Goal: Navigation & Orientation: Find specific page/section

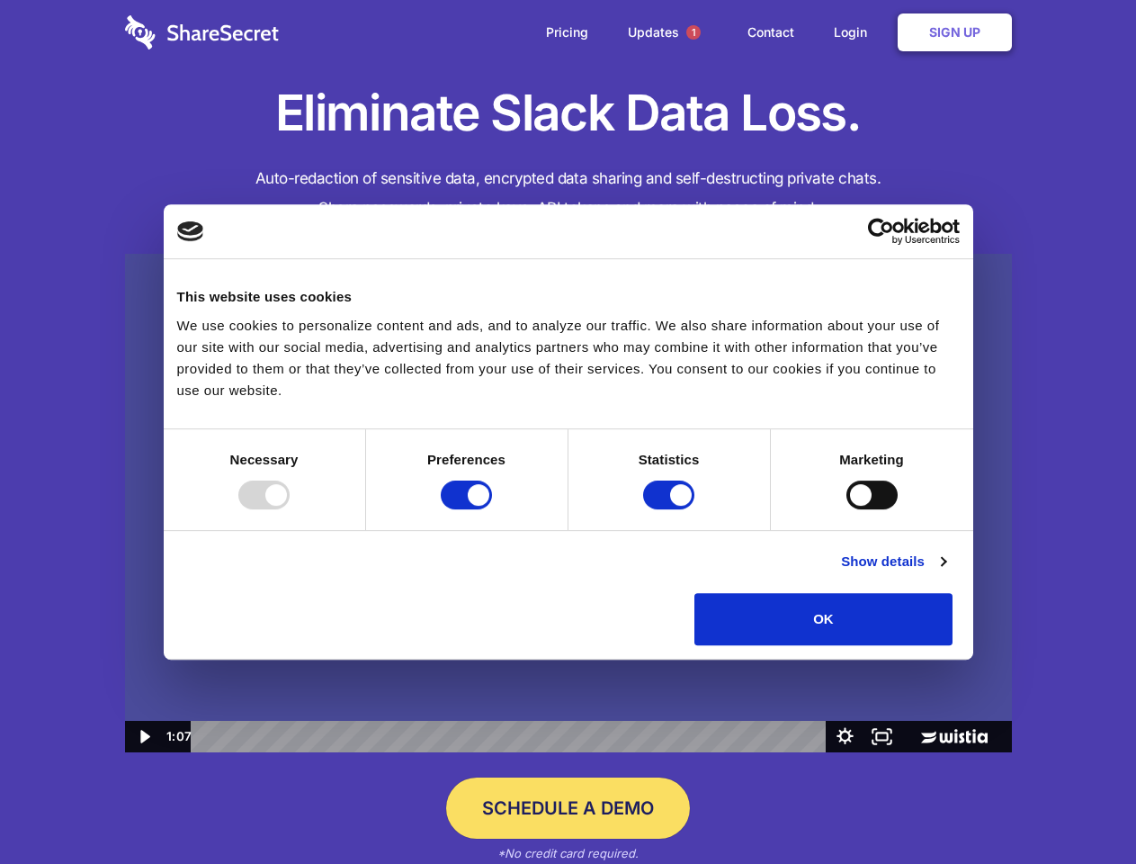
click at [568, 432] on img at bounding box center [568, 503] width 887 height 499
click at [290, 509] on div at bounding box center [263, 494] width 51 height 29
click at [492, 509] on input "Preferences" at bounding box center [466, 494] width 51 height 29
checkbox input "false"
click at [671, 509] on input "Statistics" at bounding box center [668, 494] width 51 height 29
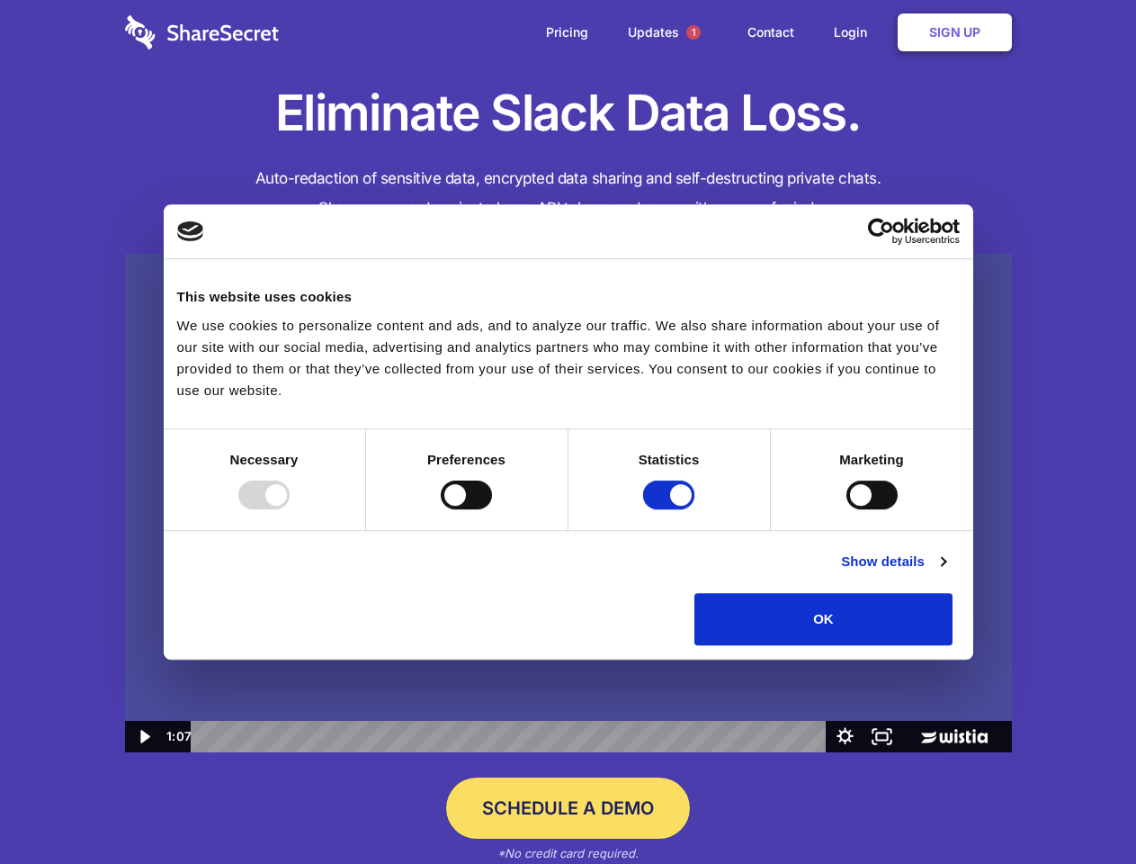
checkbox input "false"
click at [846, 509] on input "Marketing" at bounding box center [871, 494] width 51 height 29
checkbox input "true"
click at [945, 572] on link "Show details" at bounding box center [893, 562] width 104 height 22
click at [0, 0] on li "Necessary 7 Necessary cookies help make a website usable by enabling basic func…" at bounding box center [0, 0] width 0 height 0
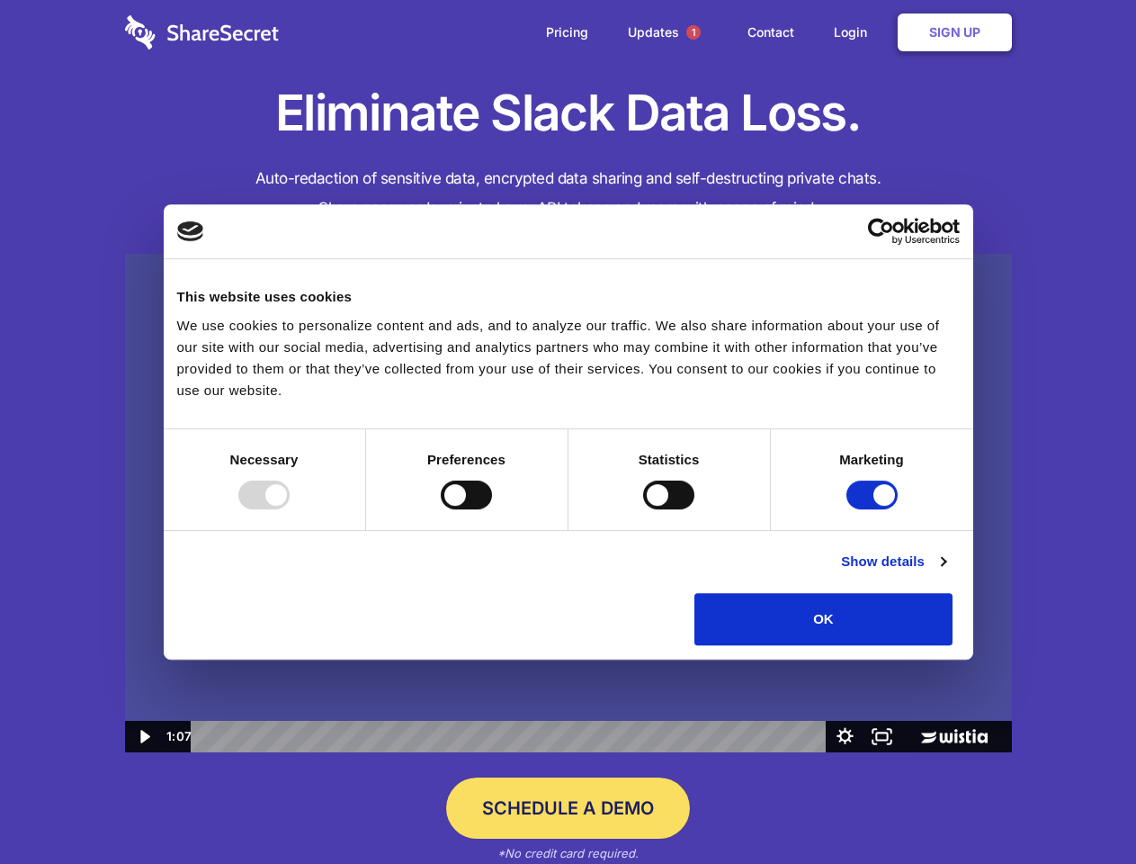
click at [693, 32] on span "1" at bounding box center [693, 32] width 14 height 14
click at [569, 503] on icon "Play Video: Sharesecret Slack Extension" at bounding box center [567, 487] width 115 height 74
